Goal: Ask a question

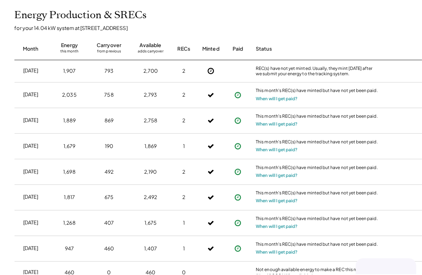
scroll to position [163, 0]
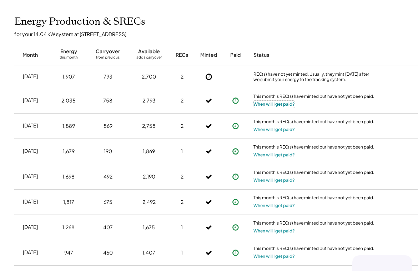
click at [276, 103] on button "When will I get paid?" at bounding box center [273, 104] width 41 height 7
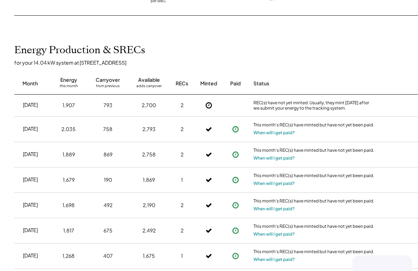
scroll to position [100, 0]
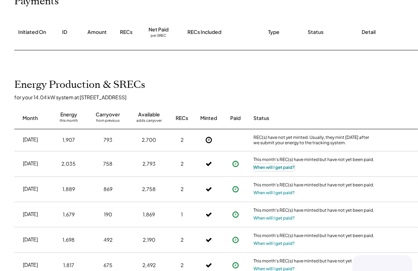
click at [279, 166] on button "When will I get paid?" at bounding box center [273, 167] width 41 height 7
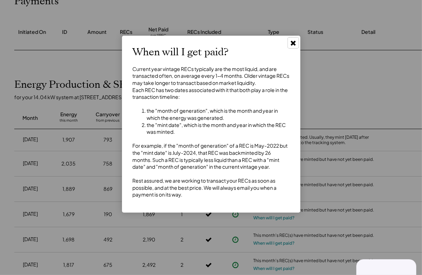
drag, startPoint x: 292, startPoint y: 41, endPoint x: 295, endPoint y: 44, distance: 4.0
click at [293, 43] on use at bounding box center [293, 43] width 5 height 5
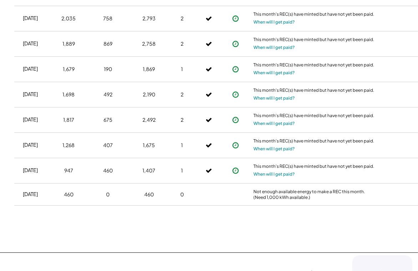
scroll to position [256, 0]
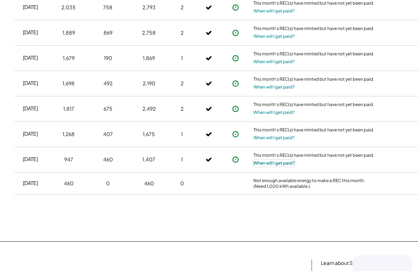
click at [271, 163] on button "When will I get paid?" at bounding box center [273, 163] width 41 height 7
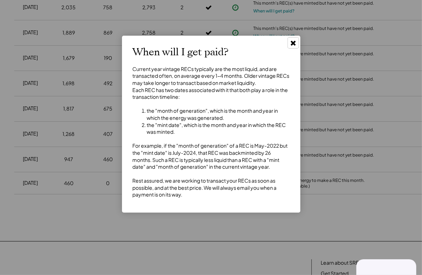
click at [294, 43] on use at bounding box center [293, 43] width 5 height 5
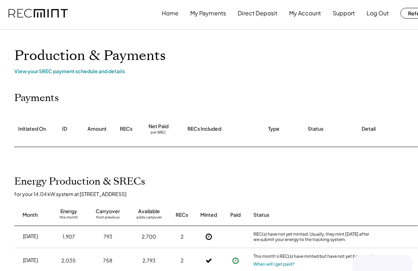
scroll to position [0, 0]
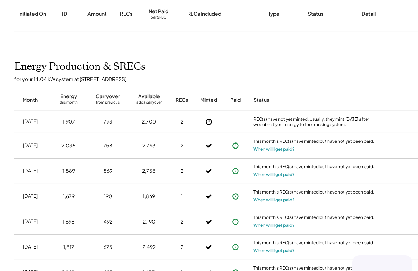
scroll to position [121, 0]
